Goal: Task Accomplishment & Management: Manage account settings

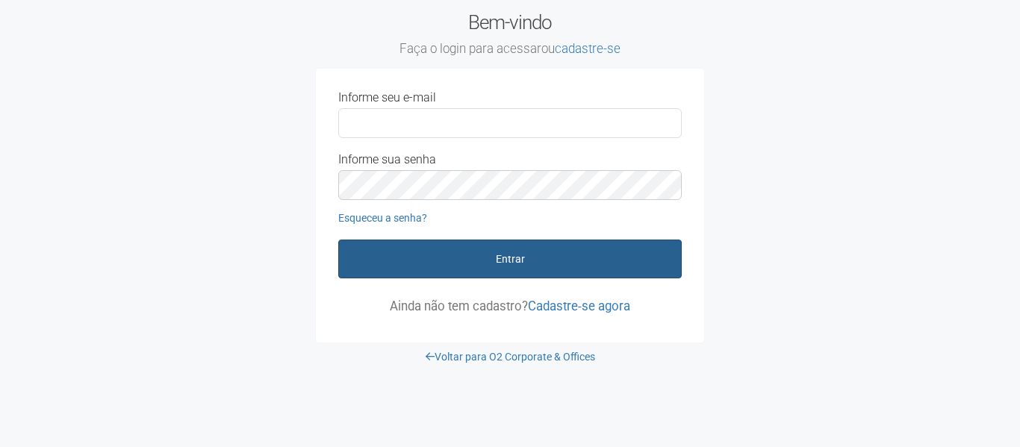
type input "**********"
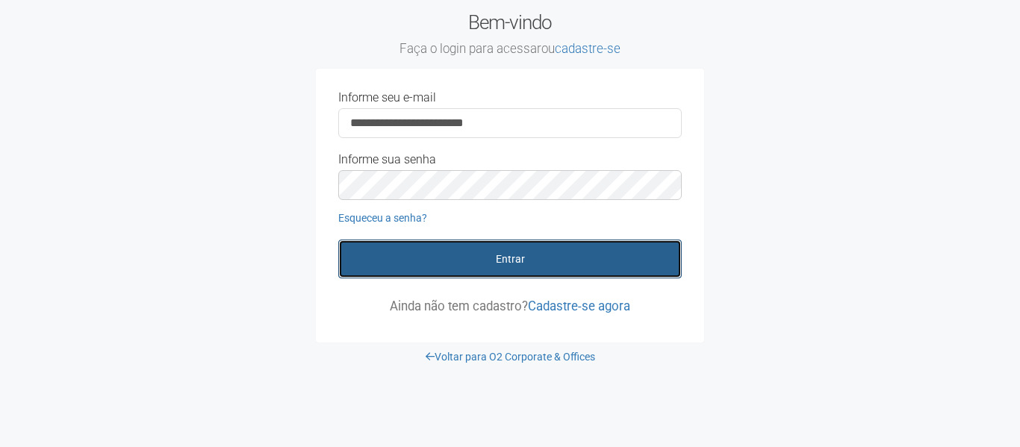
click at [511, 257] on button "Entrar" at bounding box center [509, 259] width 343 height 39
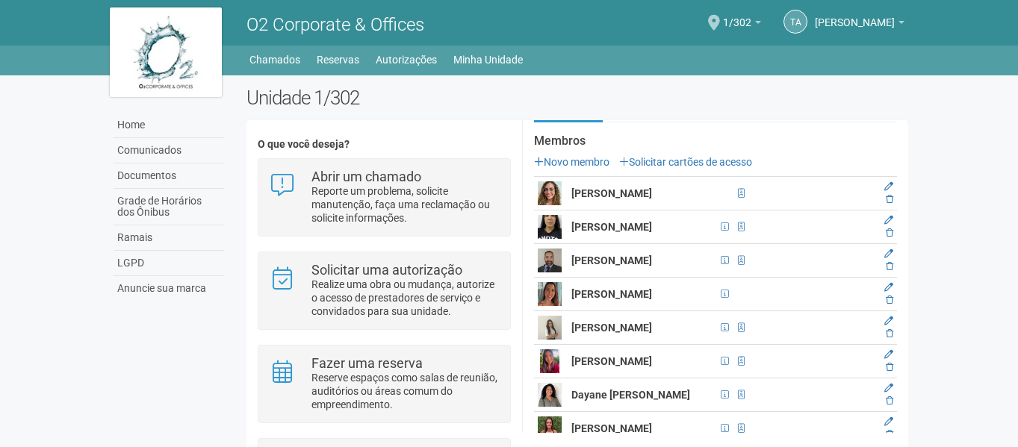
scroll to position [373, 0]
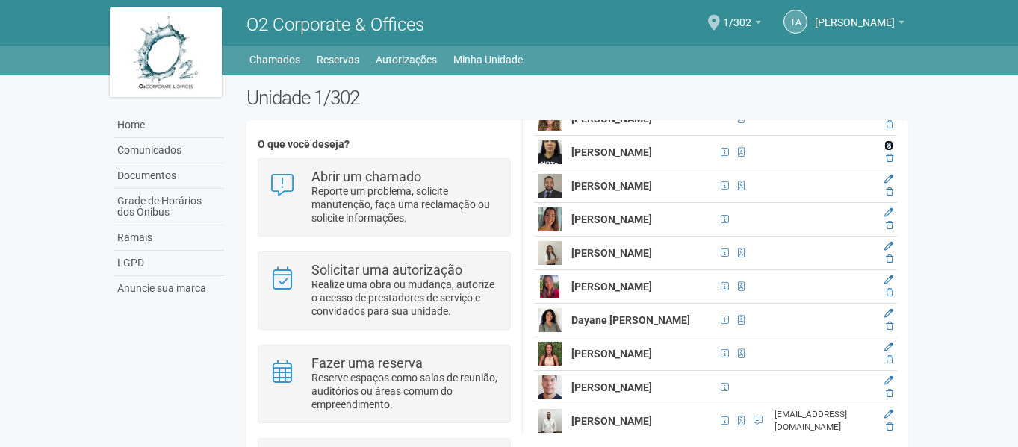
click at [887, 143] on icon at bounding box center [888, 145] width 9 height 9
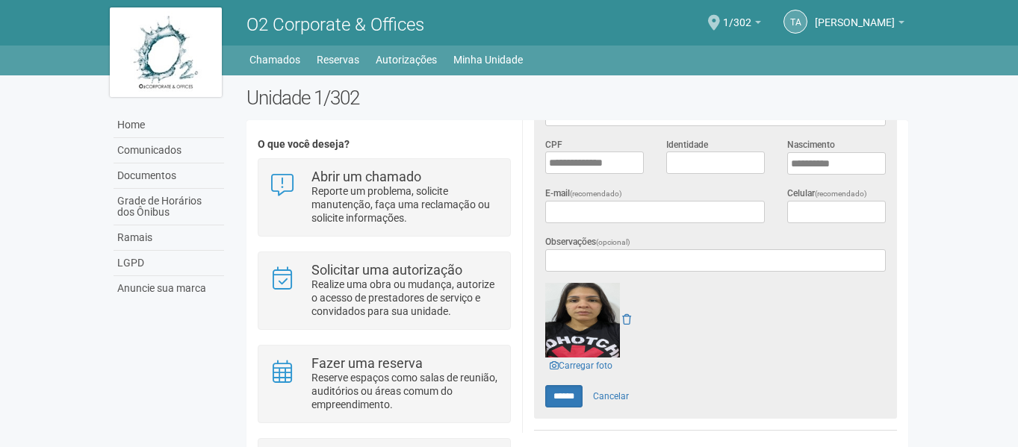
scroll to position [422, 0]
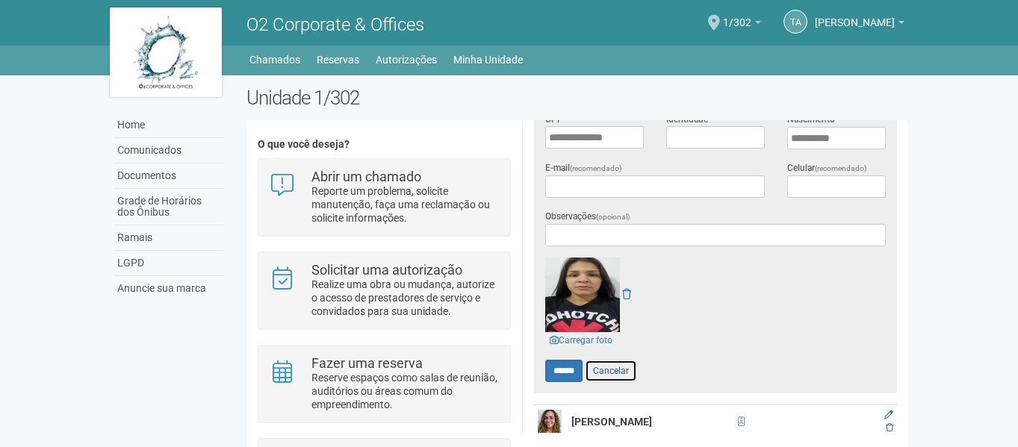
click at [631, 370] on link "Cancelar" at bounding box center [611, 371] width 52 height 22
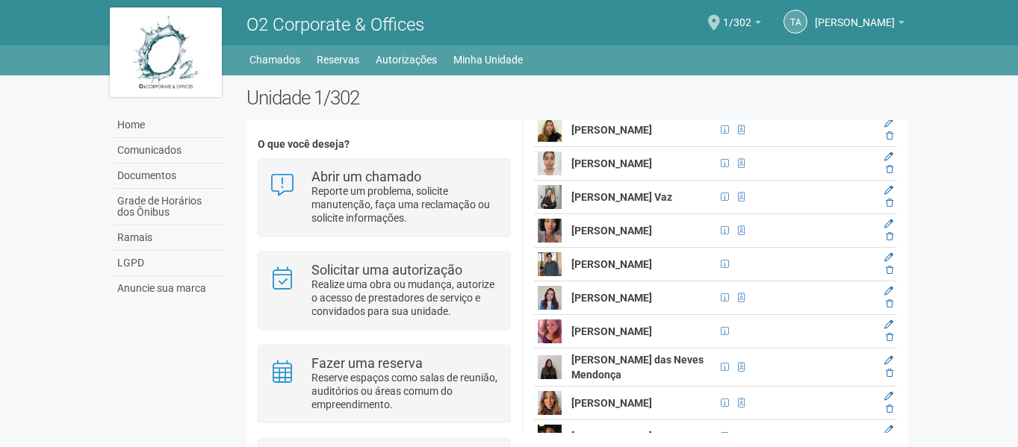
scroll to position [806, 0]
